Goal: Information Seeking & Learning: Check status

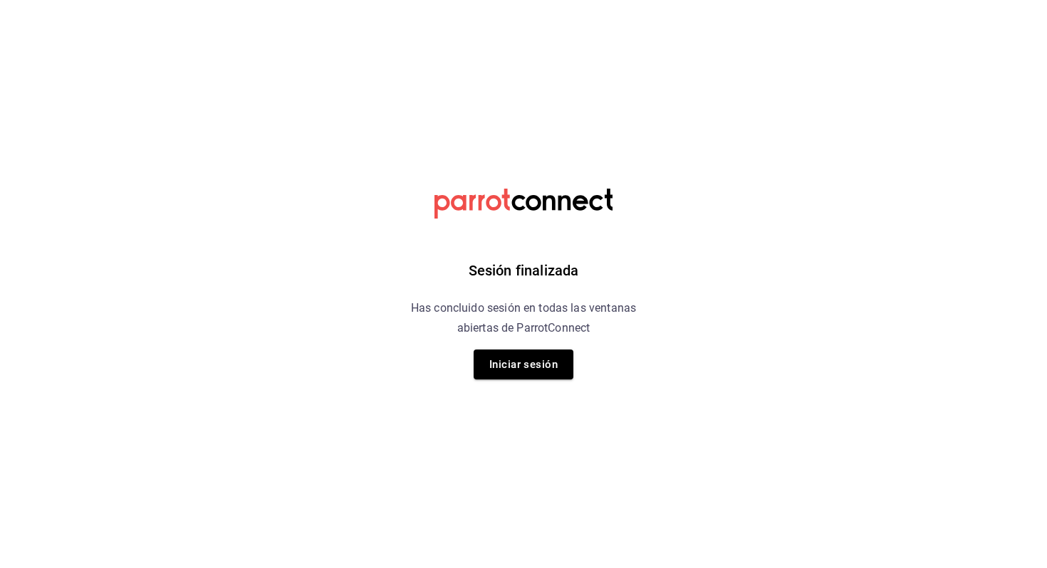
click at [535, 338] on div "Sesión finalizada Has concluido sesión en todas las ventanas abiertas de Parrot…" at bounding box center [524, 284] width 360 height 568
click at [510, 372] on button "Iniciar sesión" at bounding box center [524, 365] width 100 height 30
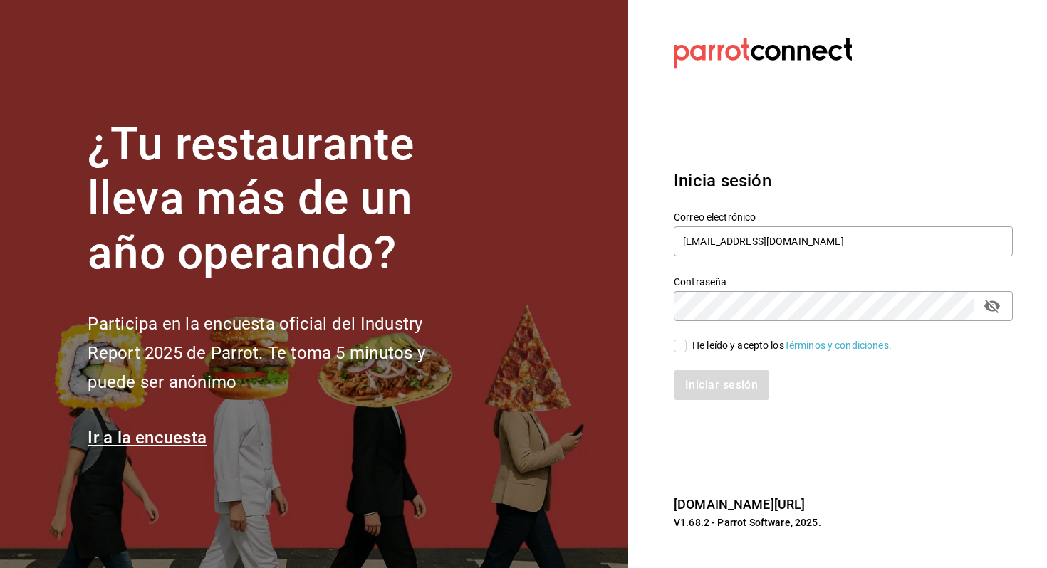
click at [693, 358] on div "Iniciar sesión" at bounding box center [835, 376] width 356 height 47
click at [695, 348] on div "He leído y acepto los Términos y condiciones." at bounding box center [791, 345] width 199 height 15
click at [687, 348] on input "He leído y acepto los Términos y condiciones." at bounding box center [680, 346] width 13 height 13
checkbox input "true"
click at [693, 373] on button "Iniciar sesión" at bounding box center [722, 385] width 97 height 30
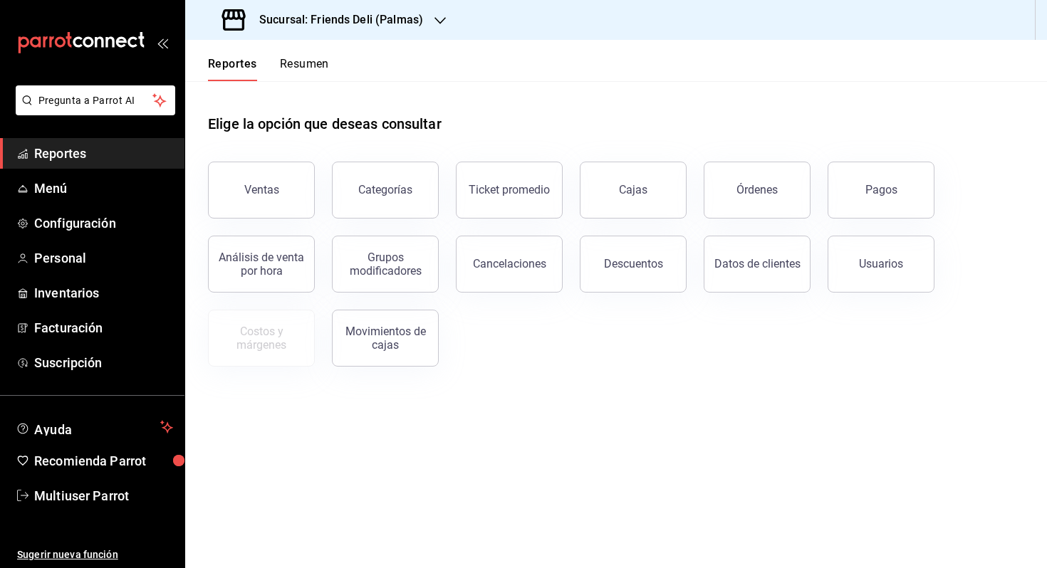
click at [305, 53] on div "Reportes Resumen" at bounding box center [257, 60] width 144 height 41
click at [298, 64] on button "Resumen" at bounding box center [304, 69] width 49 height 24
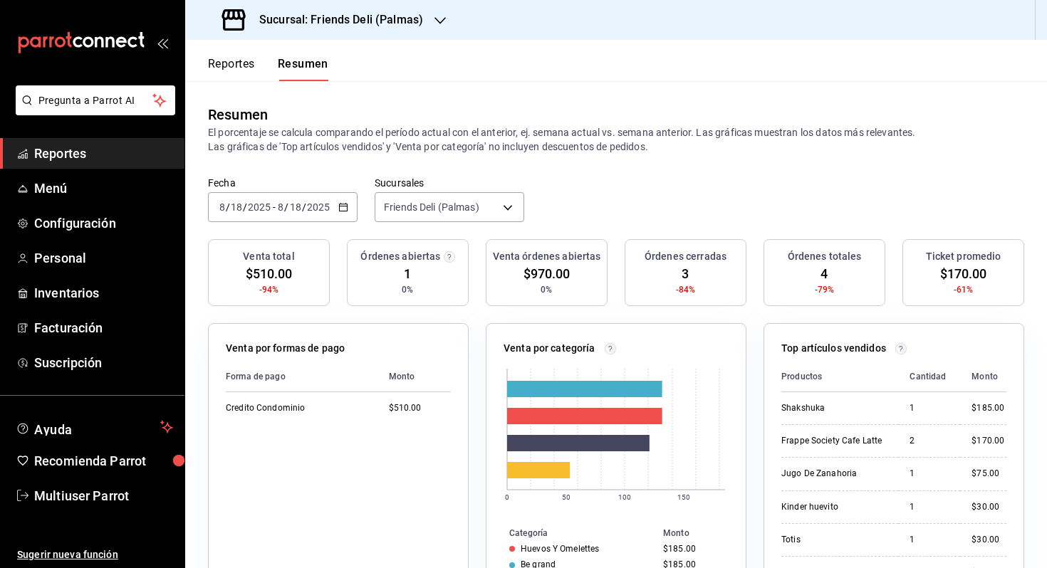
click at [321, 205] on input "2025" at bounding box center [318, 207] width 24 height 11
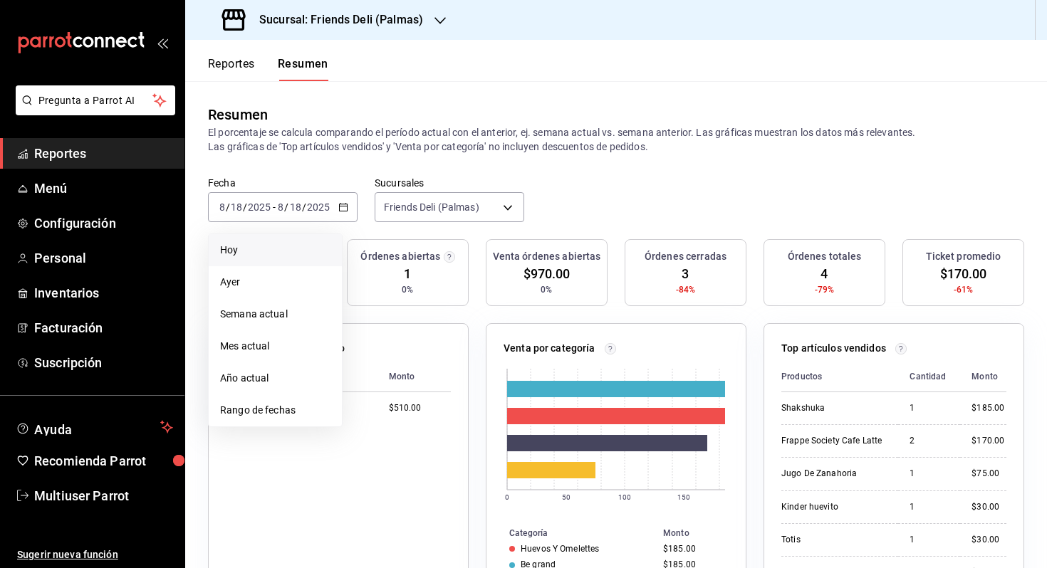
click at [307, 236] on li "Hoy" at bounding box center [275, 250] width 133 height 32
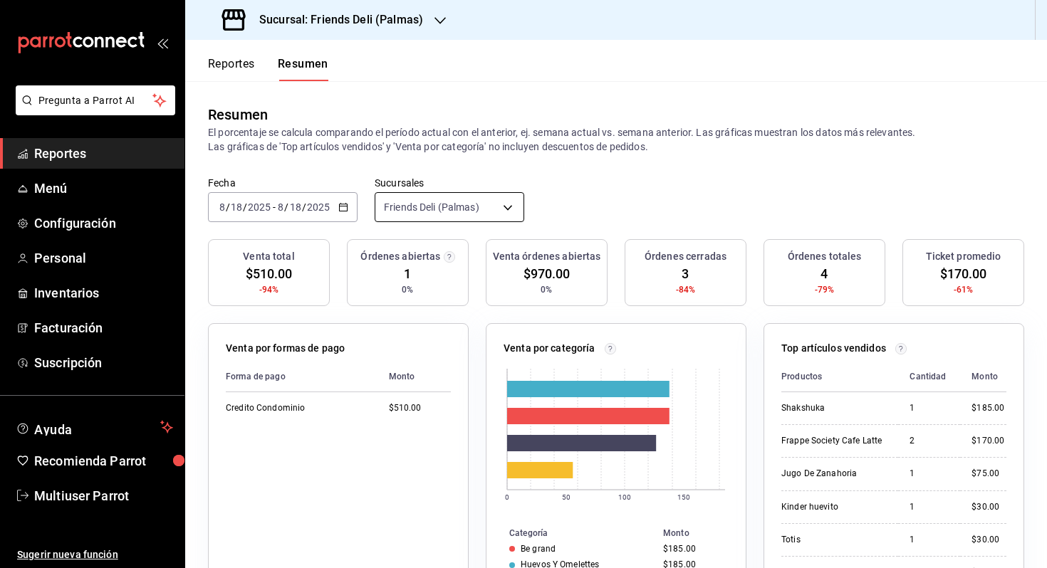
click at [460, 217] on body "Pregunta a Parrot AI Reportes Menú Configuración Personal Inventarios Facturaci…" at bounding box center [523, 284] width 1047 height 568
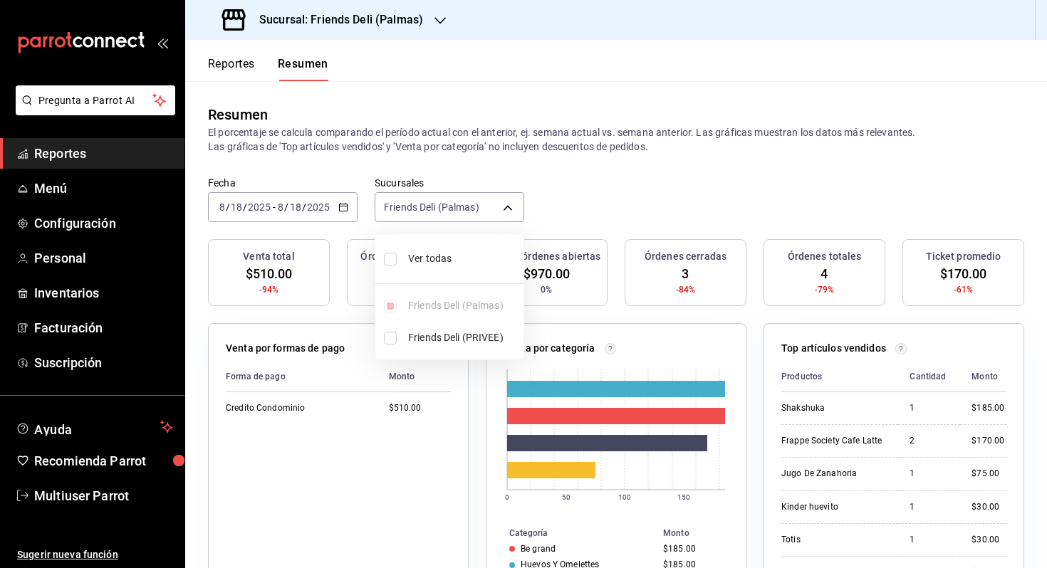
click at [460, 271] on li "Ver todas" at bounding box center [449, 259] width 148 height 38
type input "[object Object],[object Object]"
checkbox input "true"
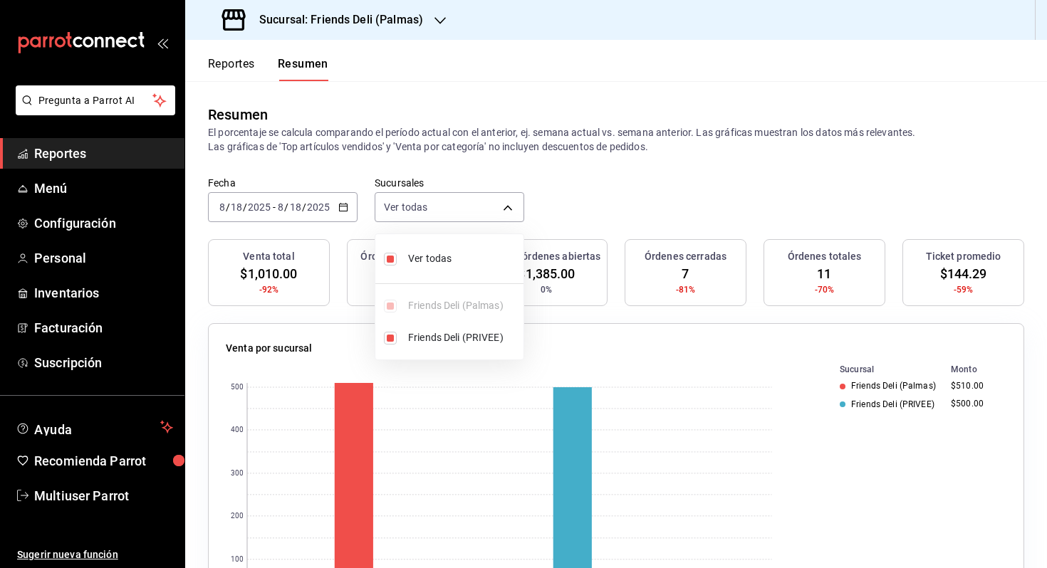
click at [594, 221] on div at bounding box center [523, 284] width 1047 height 568
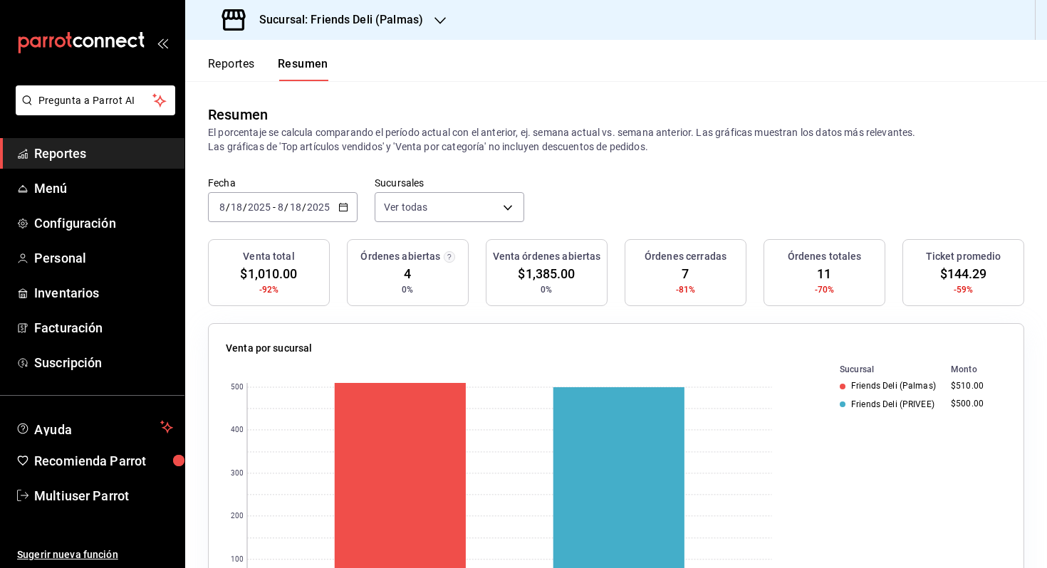
click at [316, 200] on div "[DATE] [DATE] - [DATE] [DATE]" at bounding box center [283, 207] width 150 height 30
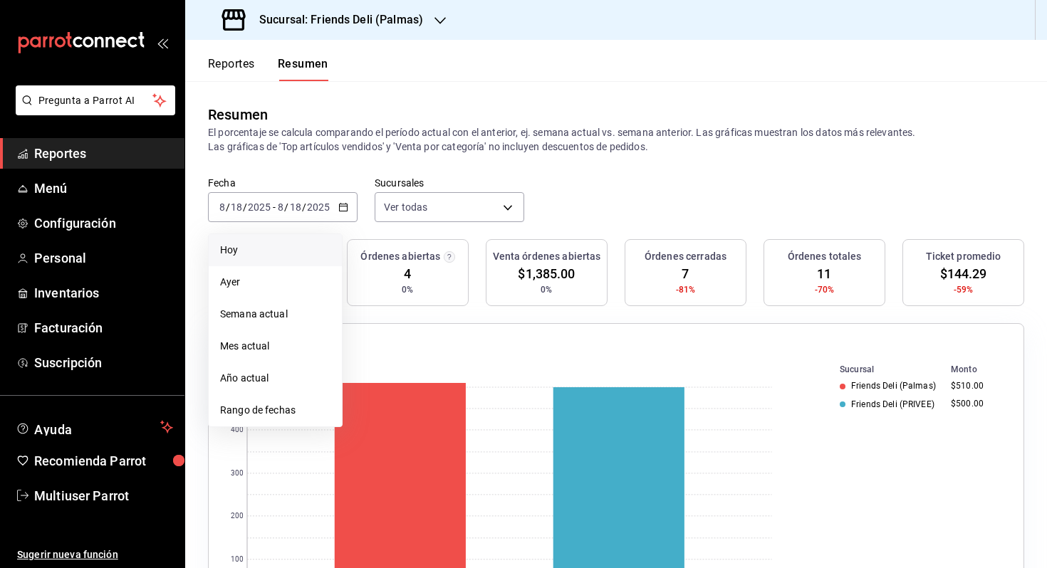
click at [296, 244] on span "Hoy" at bounding box center [275, 250] width 110 height 15
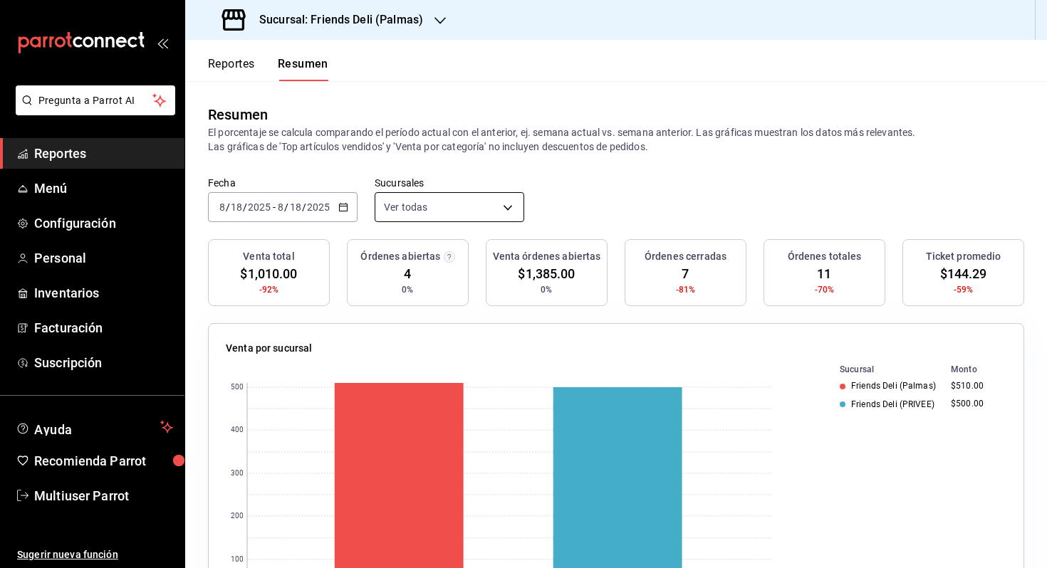
click at [441, 213] on body "Pregunta a Parrot AI Reportes Menú Configuración Personal Inventarios Facturaci…" at bounding box center [523, 284] width 1047 height 568
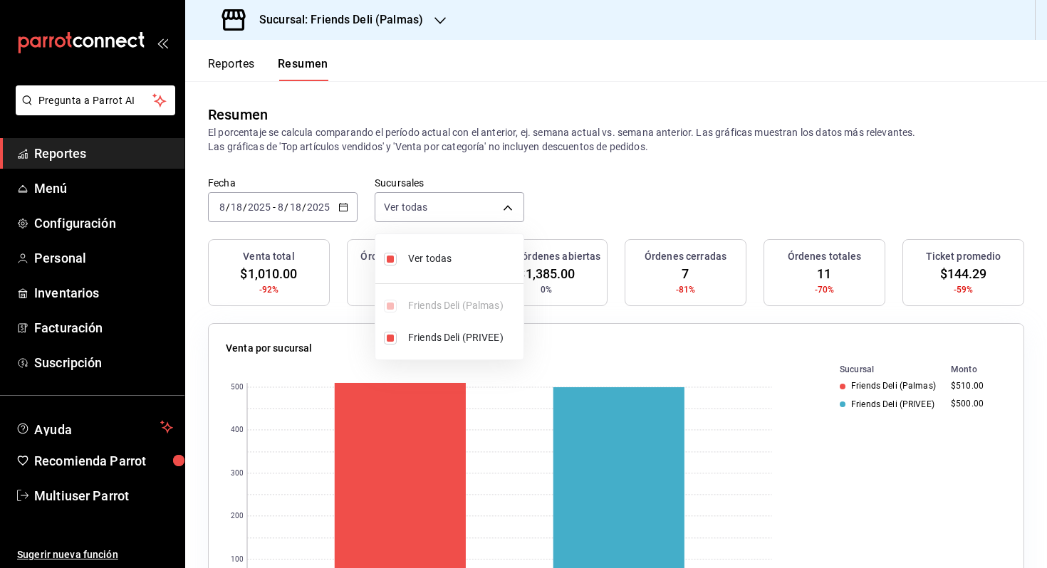
click at [583, 178] on div at bounding box center [523, 284] width 1047 height 568
drag, startPoint x: 517, startPoint y: 275, endPoint x: 592, endPoint y: 280, distance: 75.0
click at [591, 280] on div "Venta órdenes abiertas $1,385.00 0%" at bounding box center [547, 272] width 122 height 67
click at [604, 304] on div "Venta órdenes abiertas $1,385.00 0%" at bounding box center [547, 272] width 122 height 67
drag, startPoint x: 584, startPoint y: 274, endPoint x: 495, endPoint y: 272, distance: 89.1
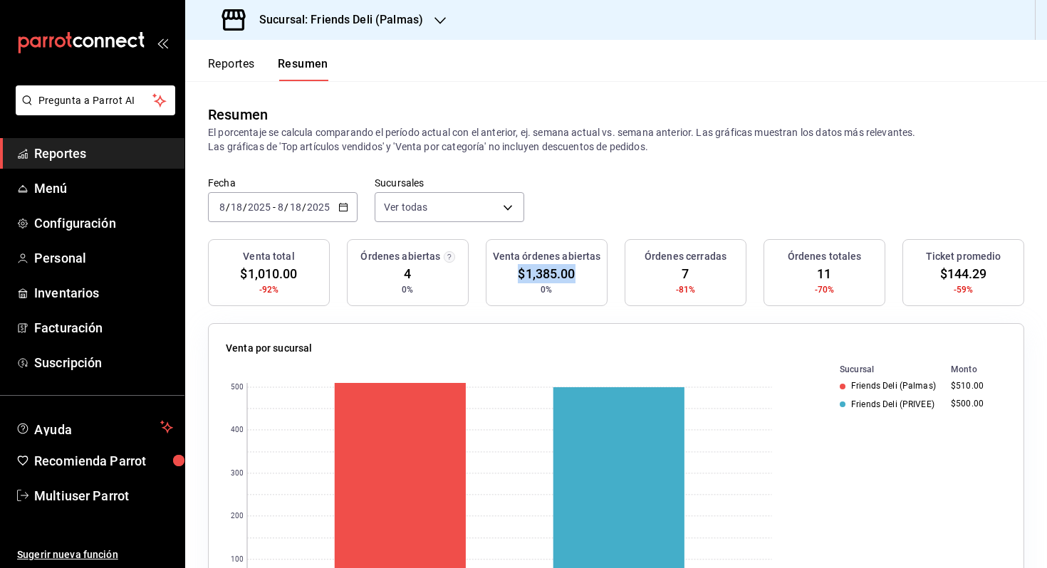
click at [495, 272] on div "Venta órdenes abiertas $1,385.00 0%" at bounding box center [547, 272] width 122 height 67
